Goal: Task Accomplishment & Management: Use online tool/utility

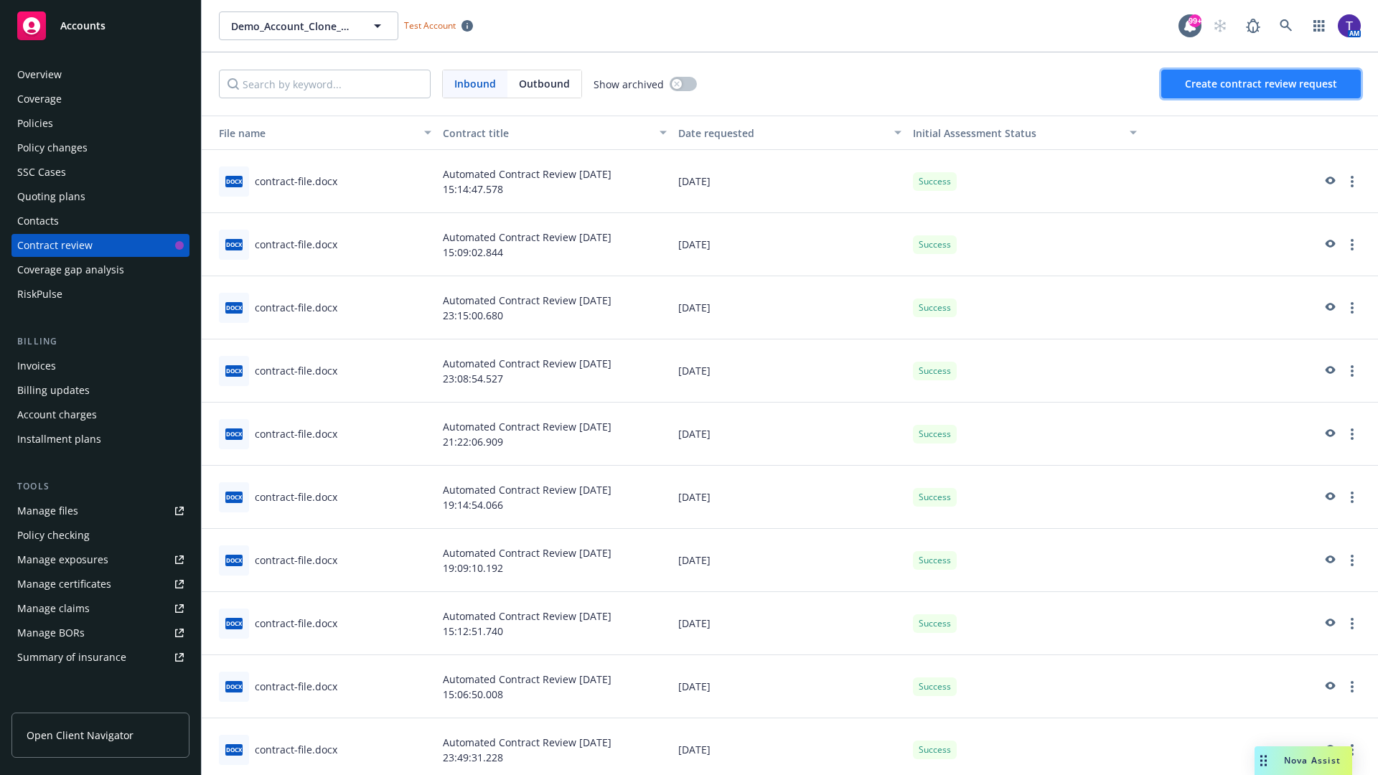
click at [1262, 84] on span "Create contract review request" at bounding box center [1261, 84] width 152 height 14
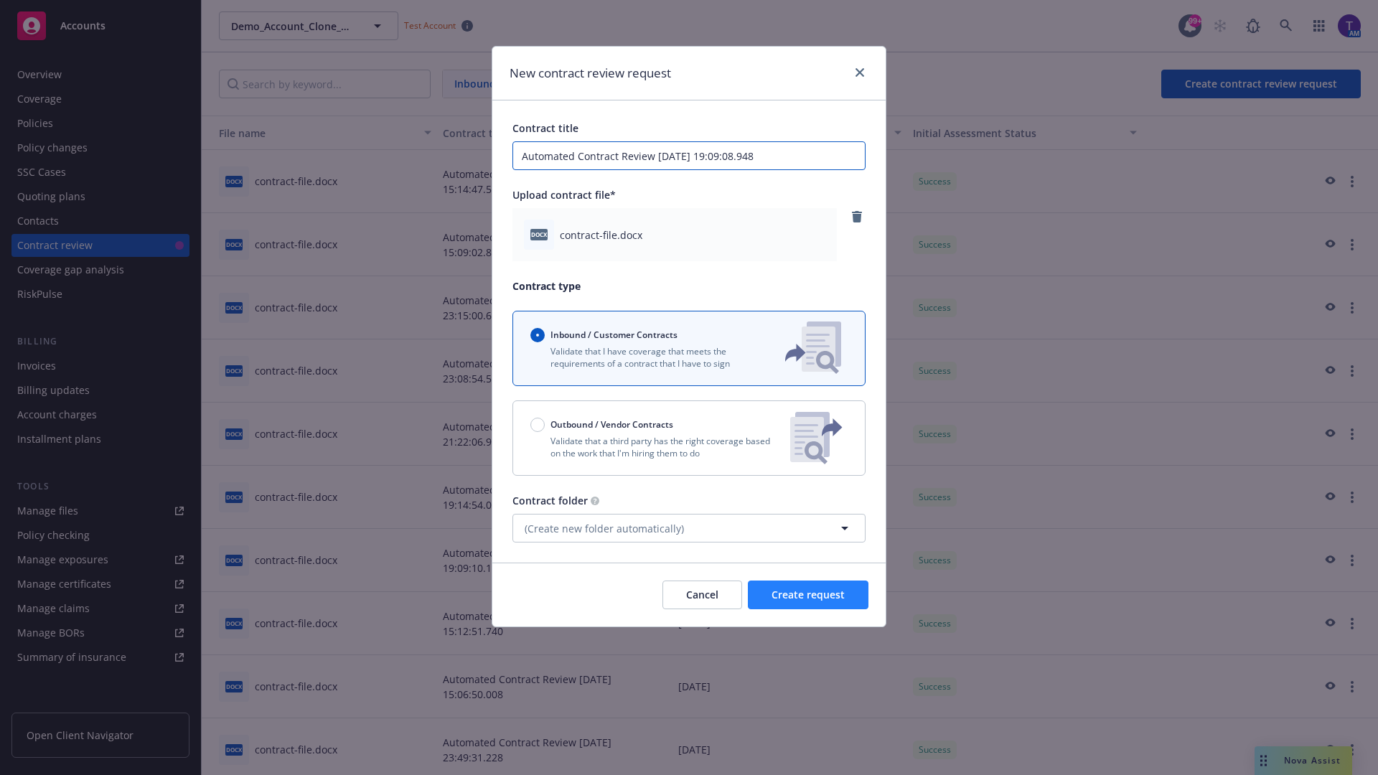
type input "Automated Contract Review [DATE] 19:09:08.948"
click at [808, 595] on span "Create request" at bounding box center [808, 595] width 73 height 14
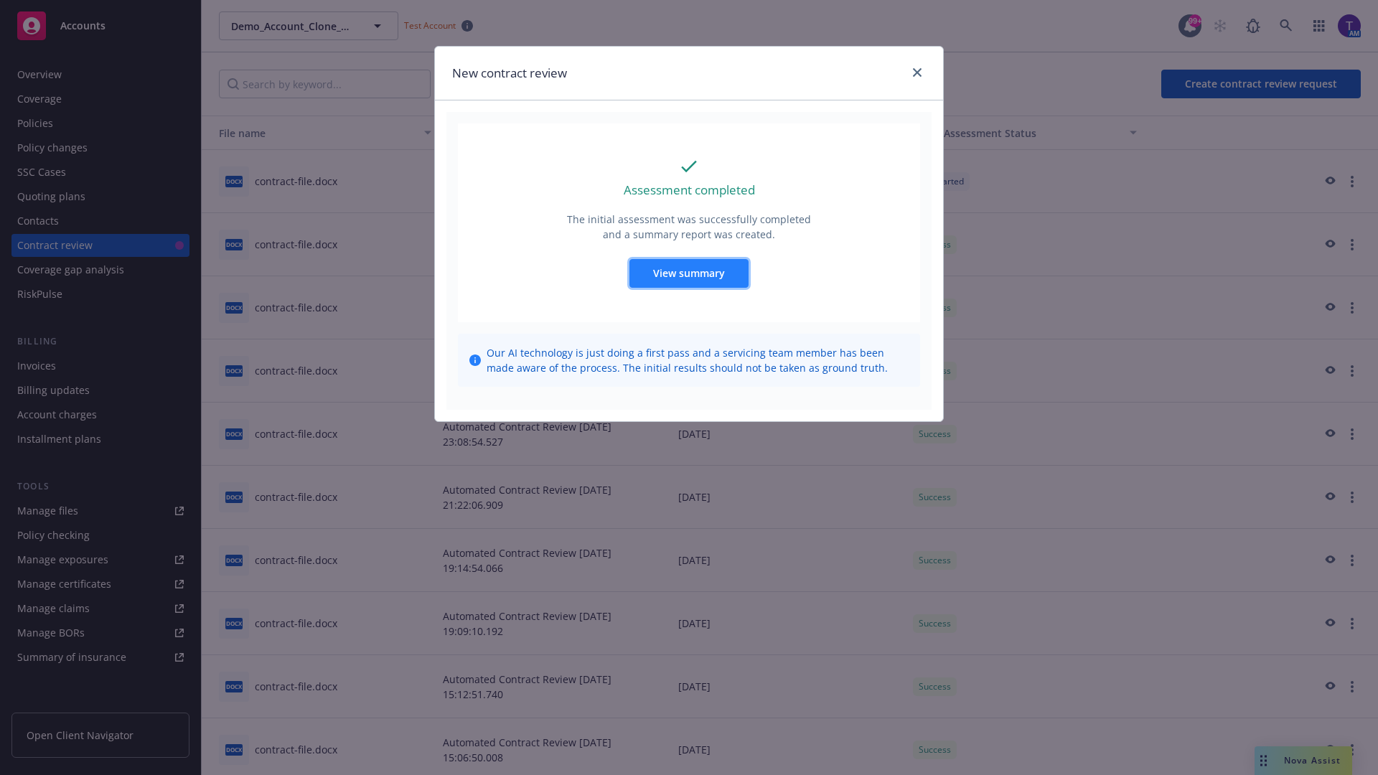
click at [688, 273] on span "View summary" at bounding box center [689, 273] width 72 height 14
